Goal: Information Seeking & Learning: Understand process/instructions

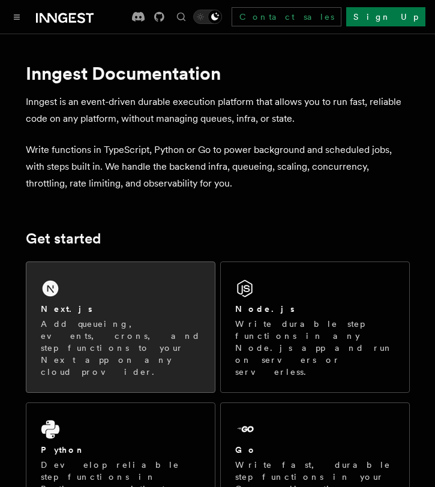
click at [72, 301] on div "Next.js Add queueing, events, crons, and step functions to your Next app on any…" at bounding box center [120, 327] width 188 height 130
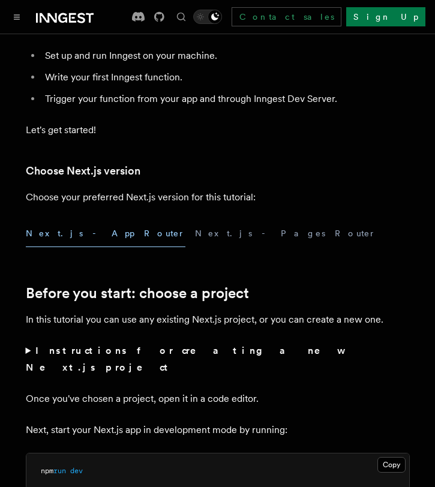
scroll to position [333, 0]
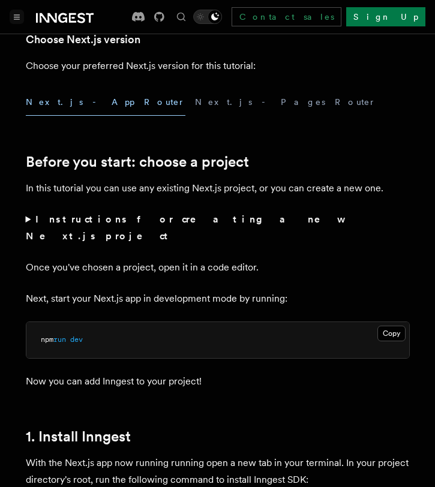
click at [14, 17] on icon "Toggle navigation" at bounding box center [17, 16] width 6 height 5
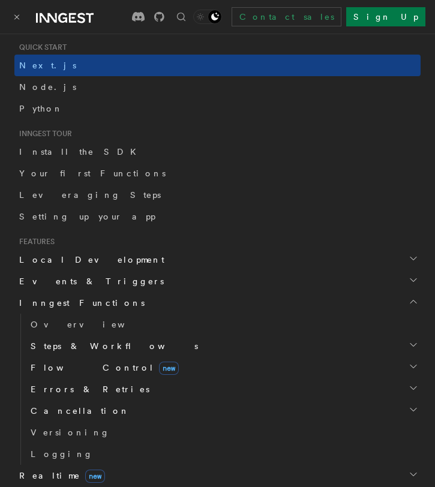
scroll to position [215, 0]
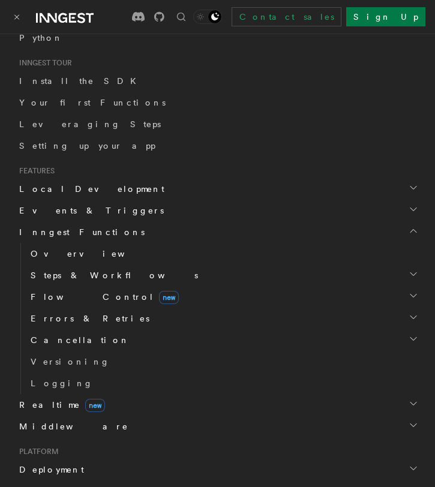
click at [89, 256] on link "Overview" at bounding box center [223, 254] width 395 height 22
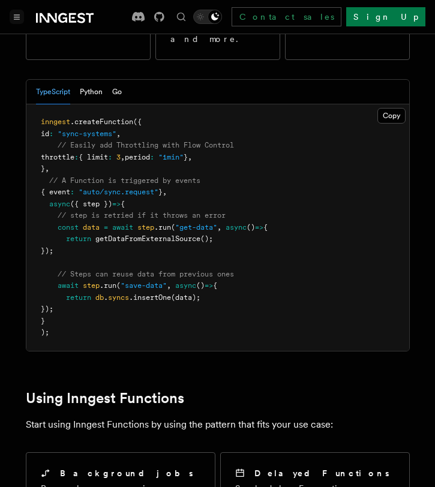
scroll to position [53, 0]
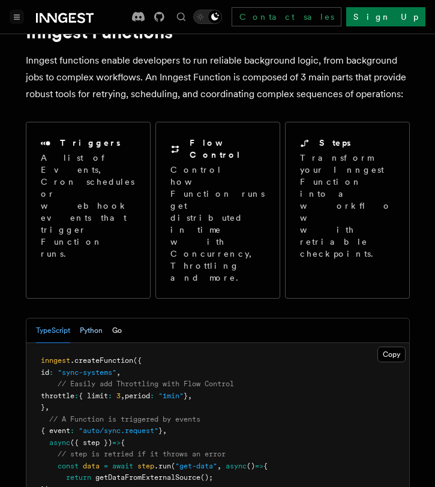
click at [91, 319] on button "Python" at bounding box center [91, 331] width 23 height 25
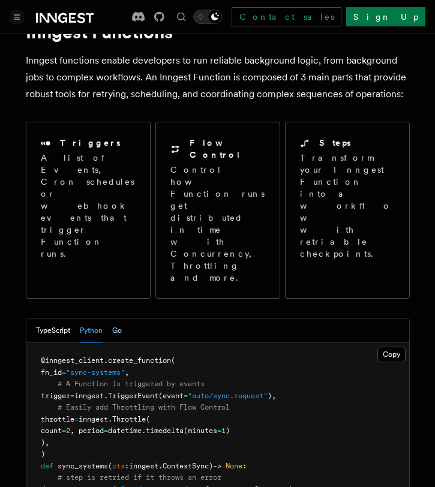
click at [119, 319] on button "Go" at bounding box center [117, 331] width 10 height 25
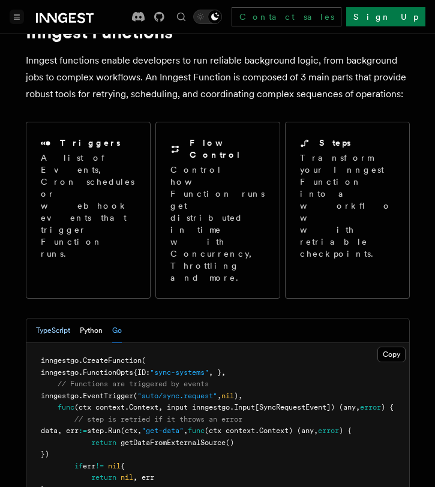
click at [51, 319] on button "TypeScript" at bounding box center [53, 331] width 34 height 25
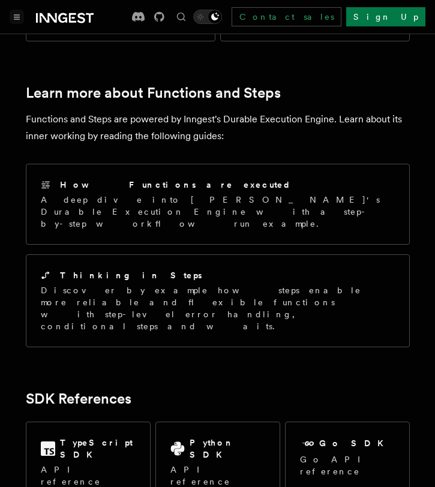
scroll to position [900, 0]
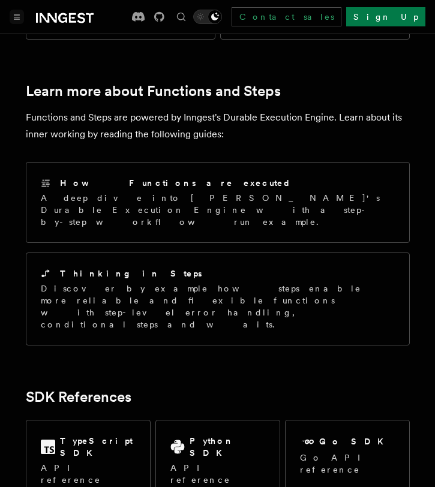
click at [20, 22] on button "Toggle navigation" at bounding box center [17, 17] width 14 height 14
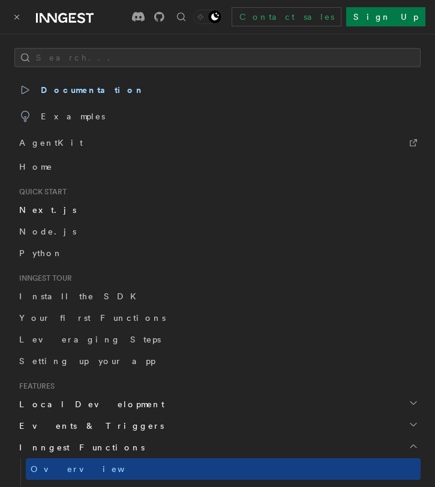
click at [47, 208] on link "Next.js" at bounding box center [217, 210] width 406 height 22
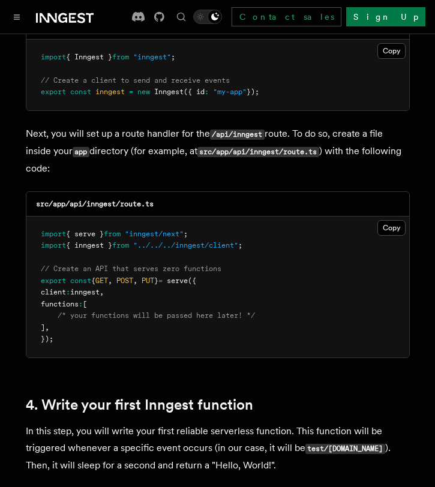
scroll to position [1627, 0]
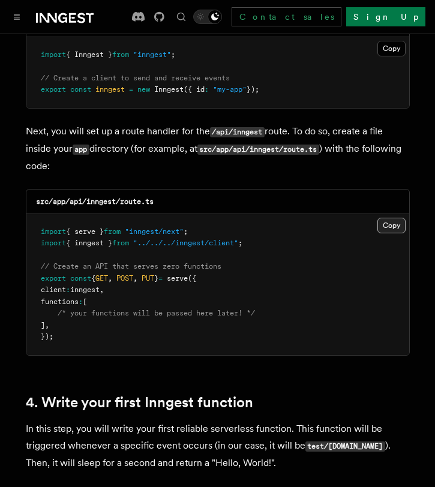
click at [387, 218] on button "Copy Copied" at bounding box center [391, 226] width 28 height 16
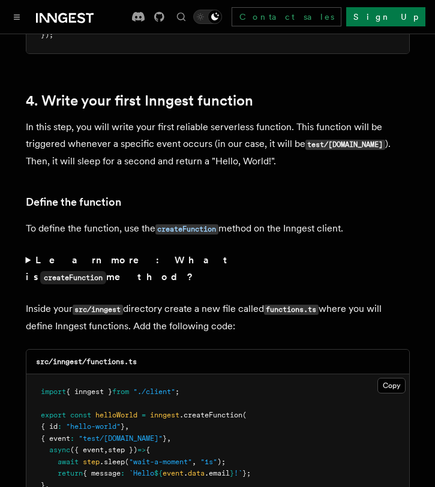
scroll to position [2023, 0]
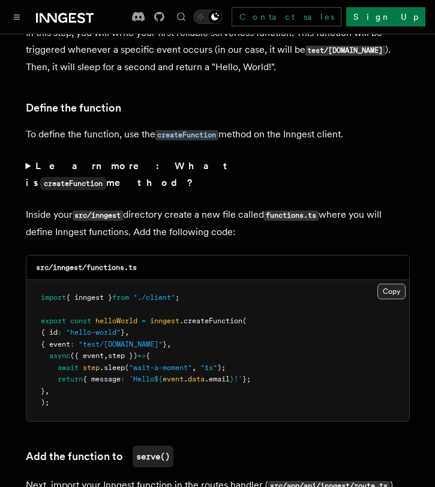
click at [380, 284] on button "Copy Copied" at bounding box center [391, 292] width 28 height 16
